Goal: Transaction & Acquisition: Book appointment/travel/reservation

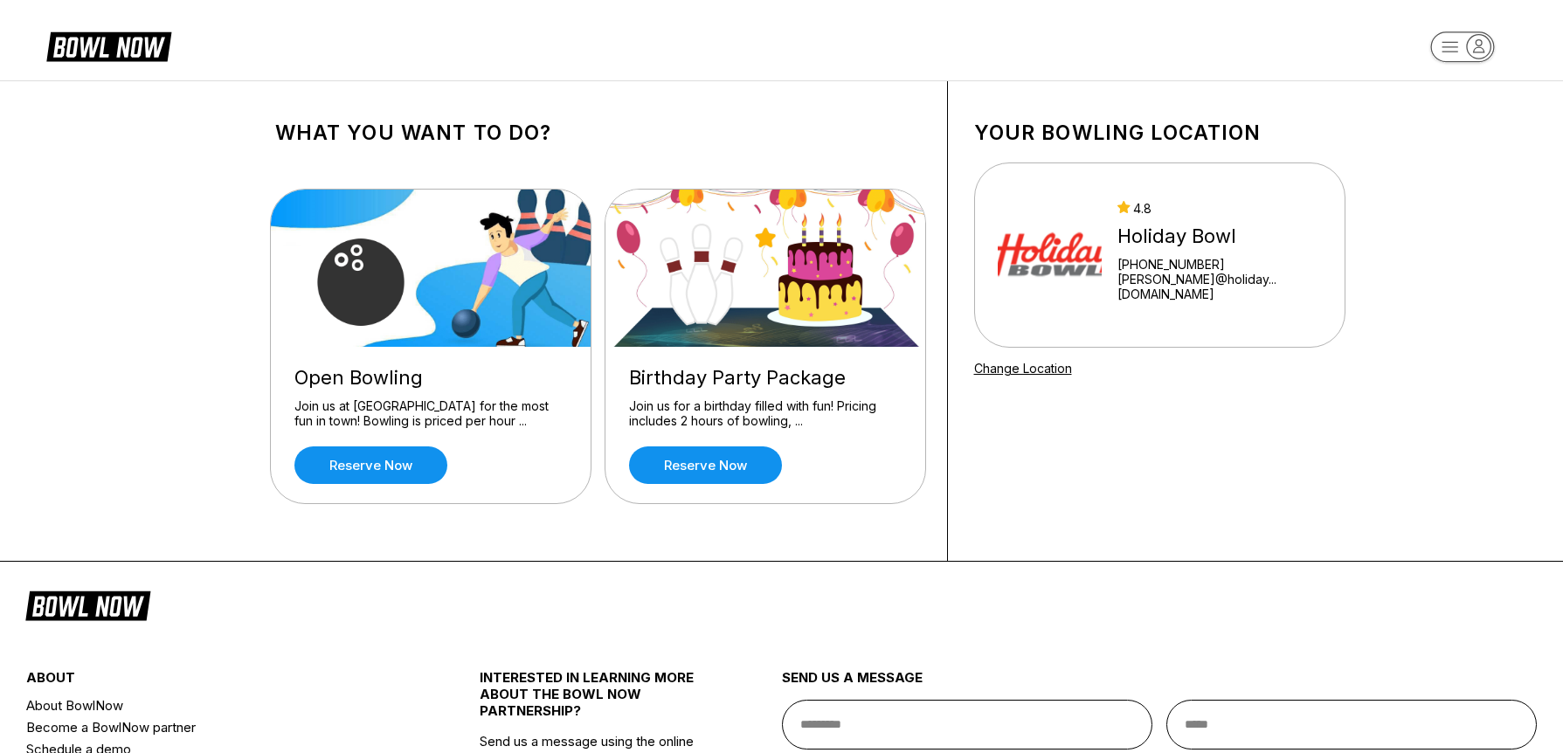
click at [831, 313] on img at bounding box center [765, 268] width 321 height 157
click at [712, 470] on link "Reserve now" at bounding box center [705, 465] width 153 height 38
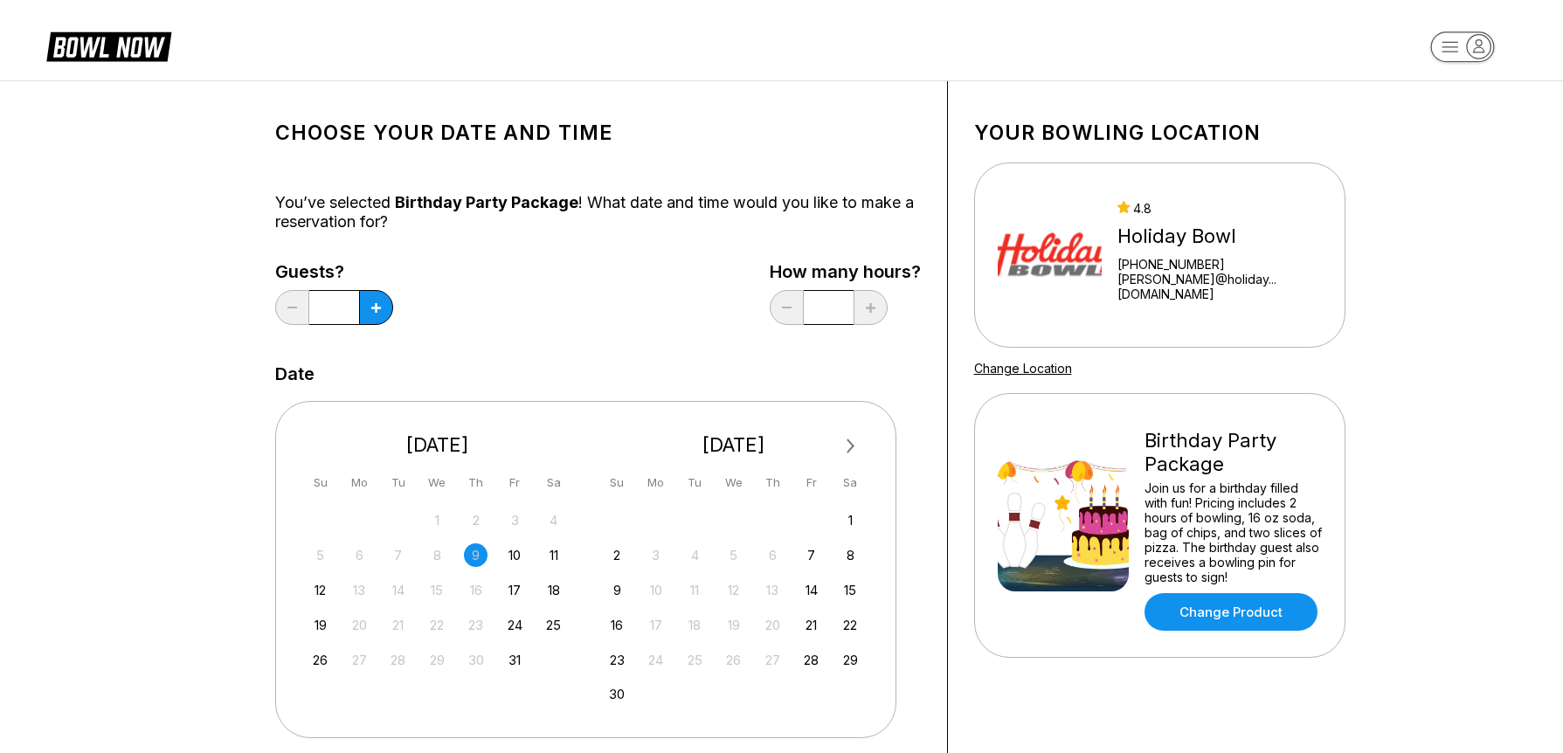
click at [849, 444] on span "Next Month" at bounding box center [849, 446] width 0 height 20
click at [614, 592] on div "14" at bounding box center [617, 590] width 24 height 24
click at [378, 307] on icon at bounding box center [376, 308] width 10 height 10
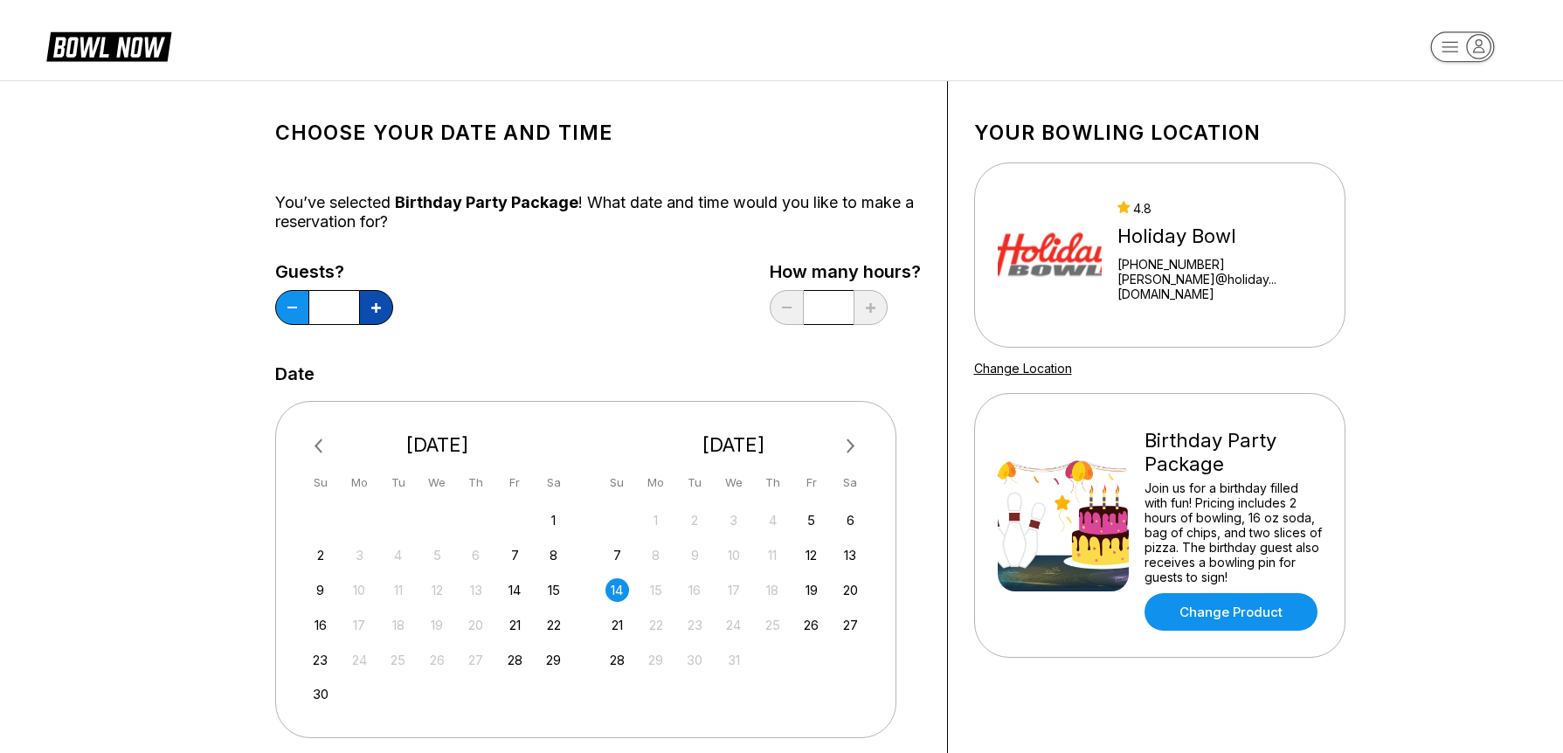
click at [379, 307] on icon at bounding box center [376, 308] width 10 height 10
click at [380, 307] on icon at bounding box center [376, 308] width 10 height 10
type input "**"
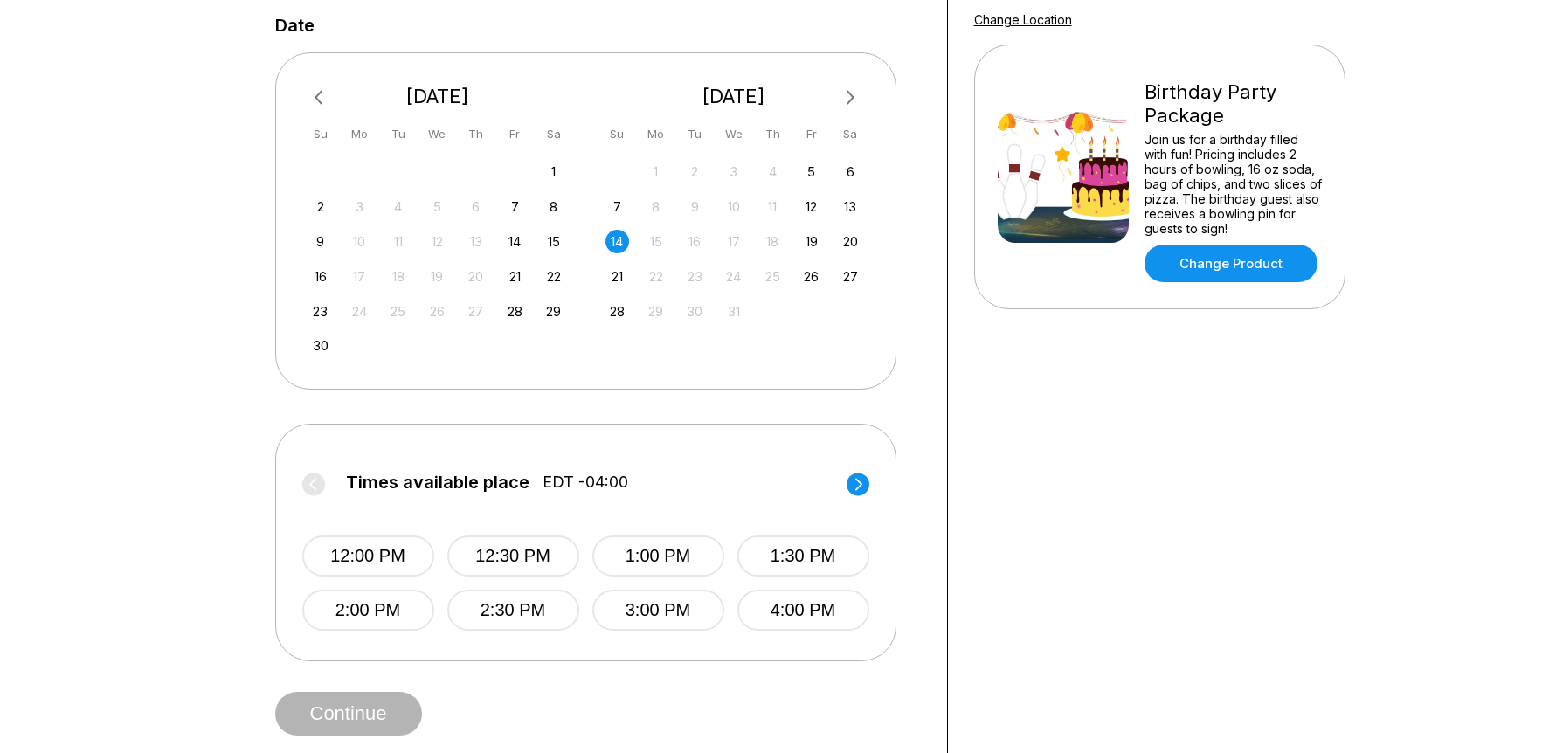
scroll to position [351, 0]
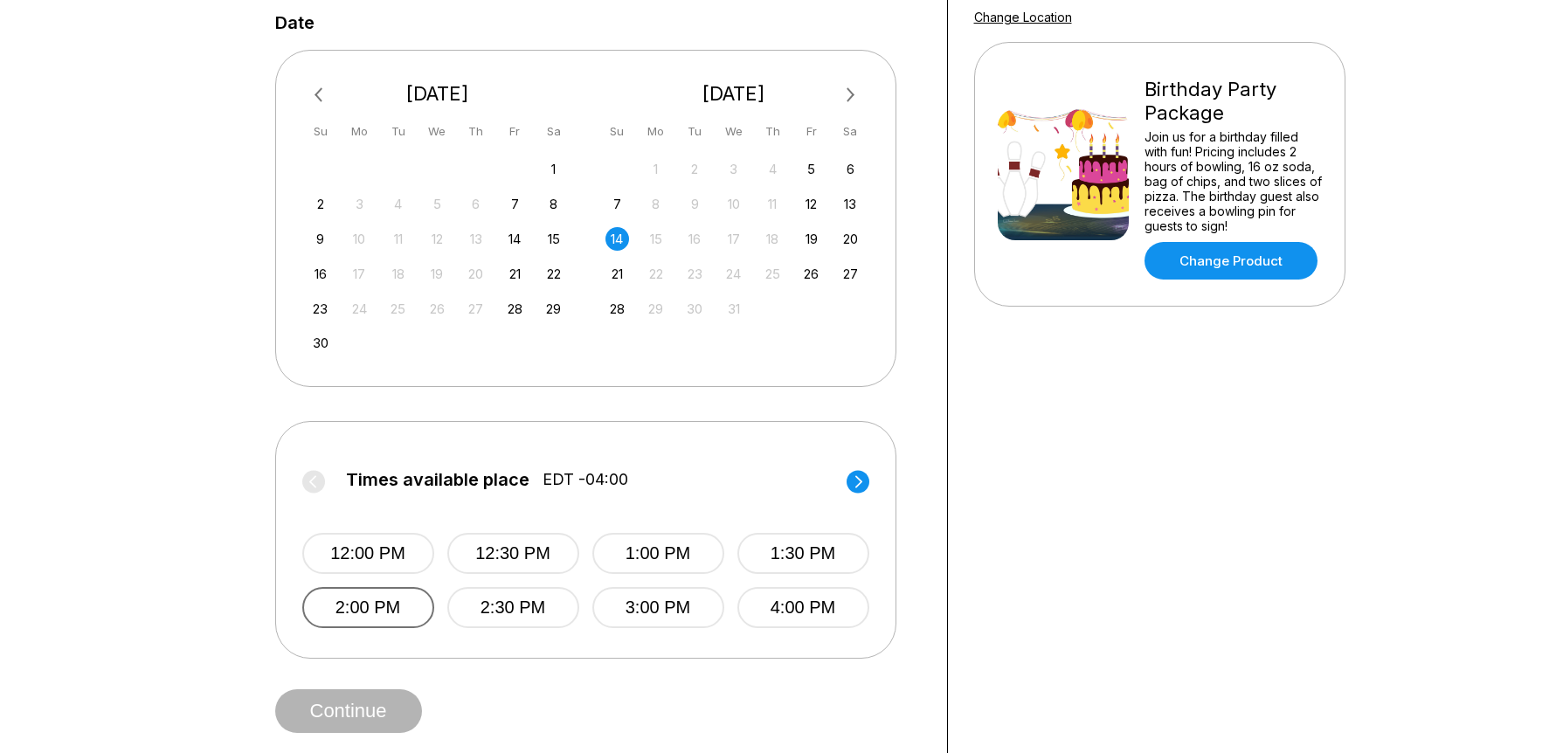
click at [381, 615] on button "2:00 PM" at bounding box center [368, 607] width 132 height 41
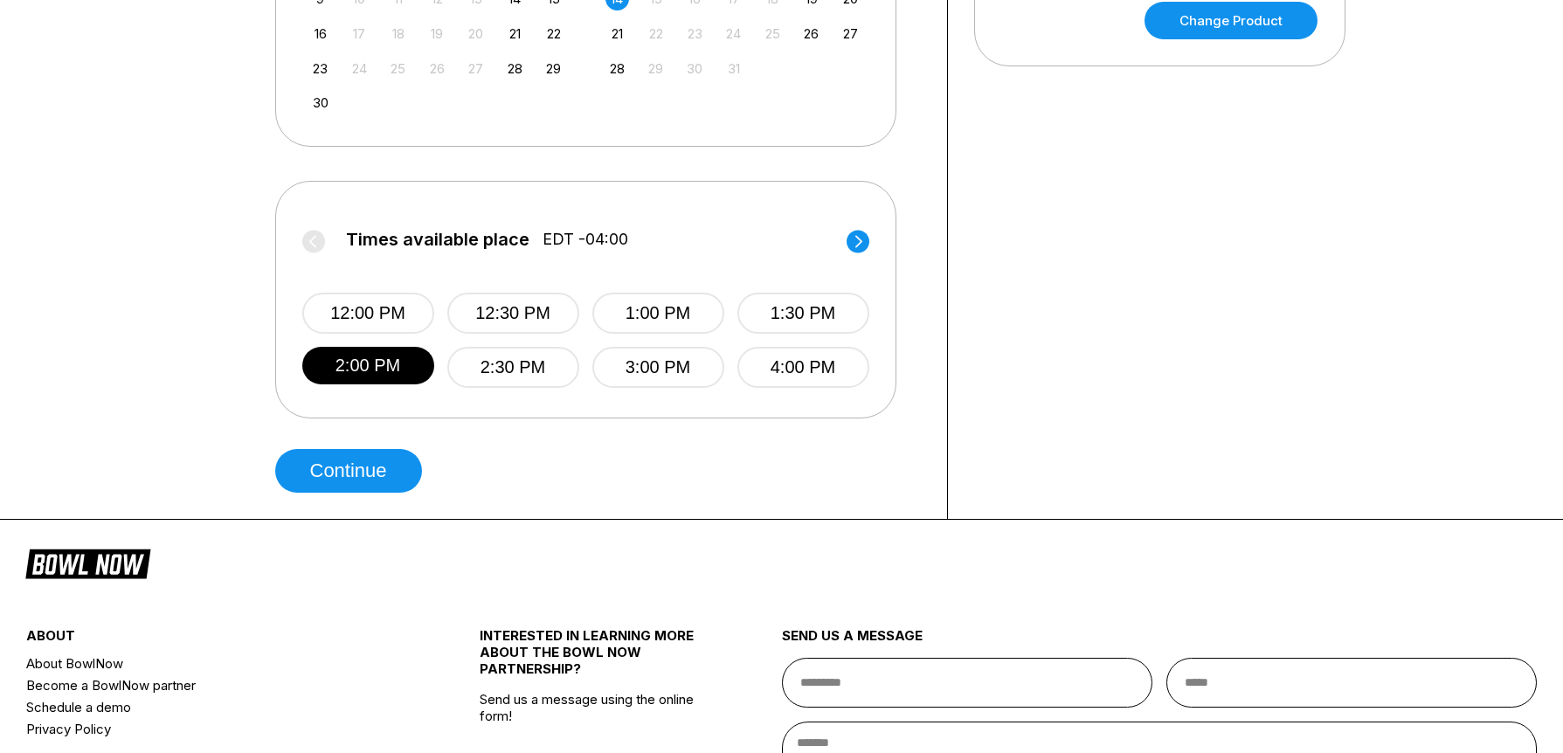
scroll to position [594, 0]
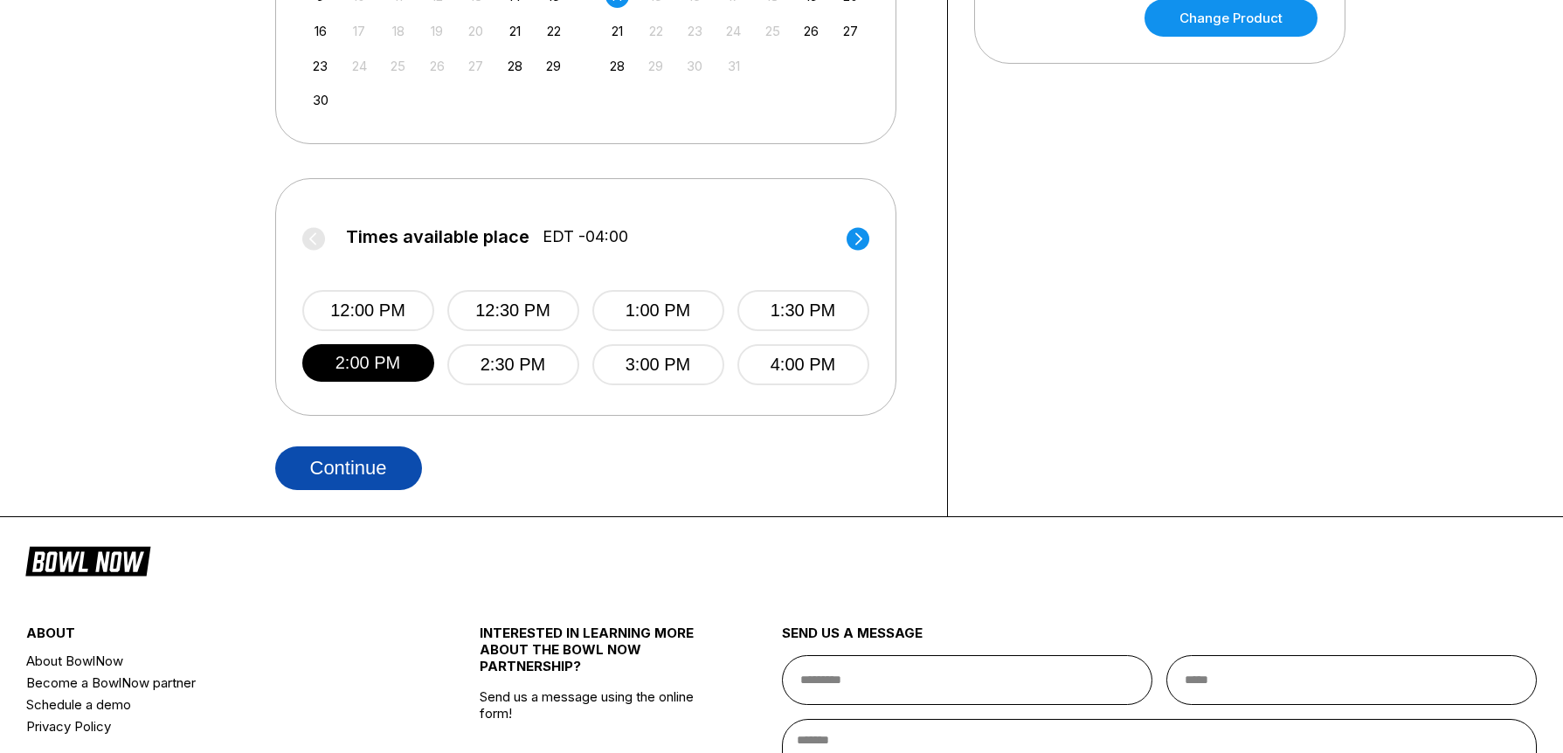
click at [329, 466] on button "Continue" at bounding box center [348, 468] width 147 height 44
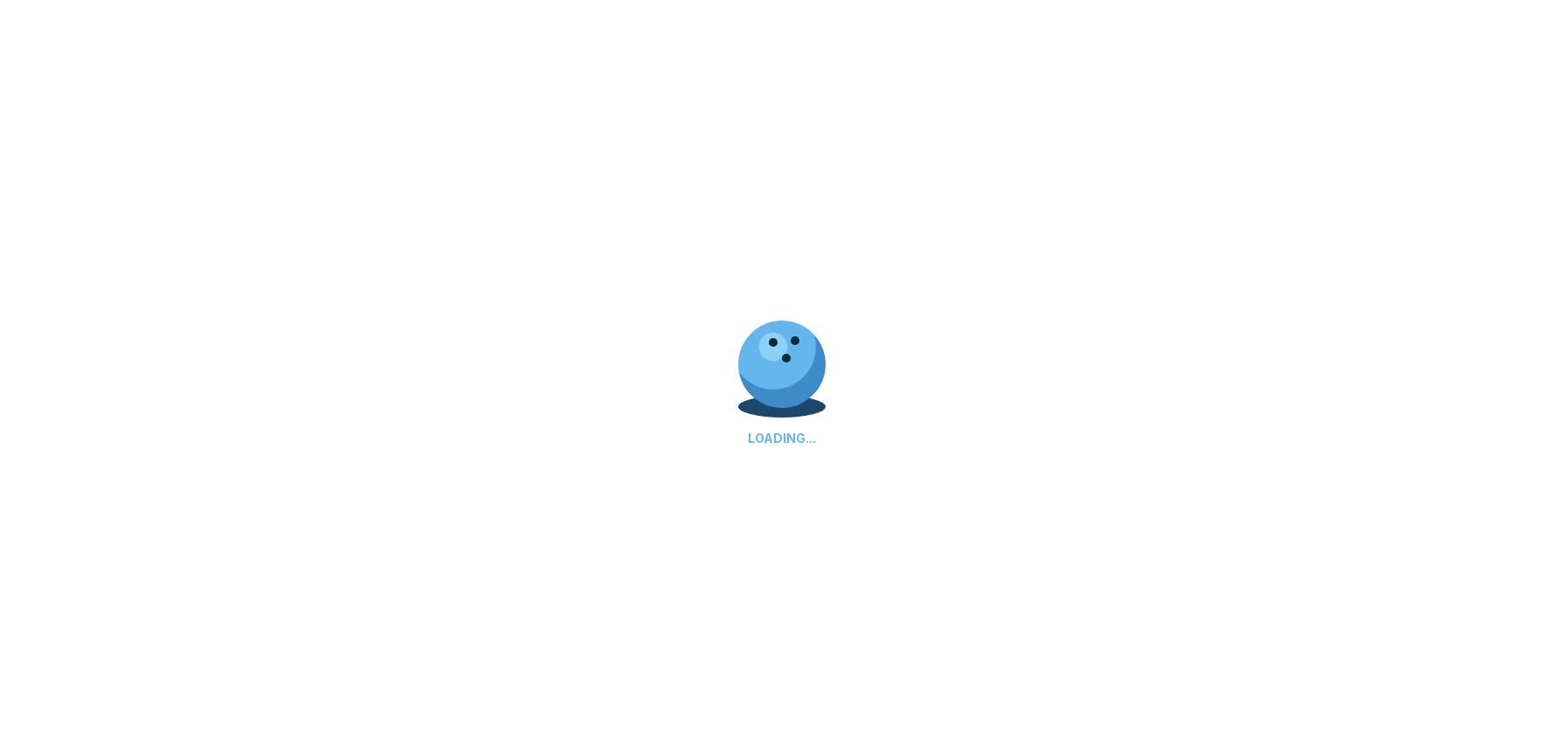
select select "**"
